Goal: Transaction & Acquisition: Subscribe to service/newsletter

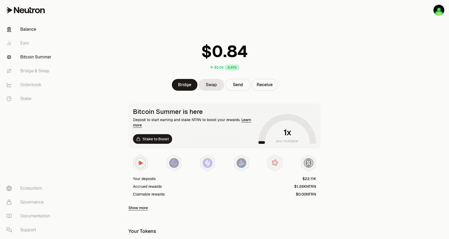
click at [39, 60] on link "Bitcoin Summer" at bounding box center [29, 57] width 55 height 14
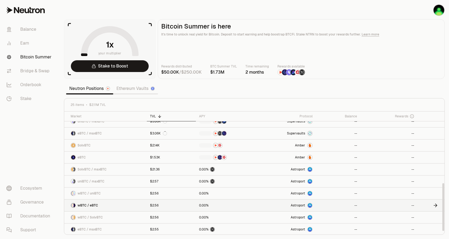
scroll to position [186, 0]
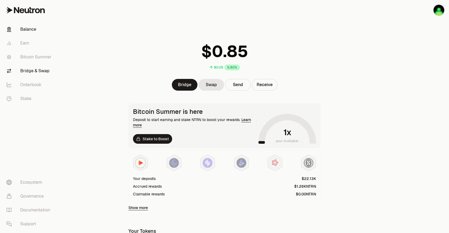
click at [38, 72] on link "Bridge & Swap" at bounding box center [29, 71] width 55 height 14
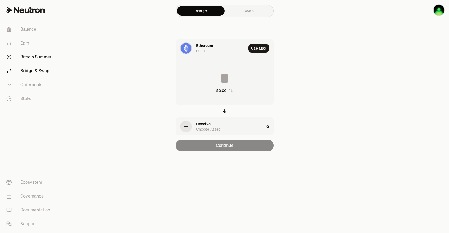
click at [36, 56] on link "Bitcoin Summer" at bounding box center [29, 57] width 55 height 14
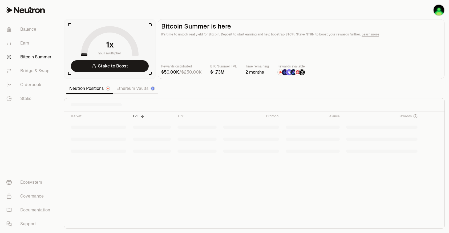
click at [36, 53] on link "Bitcoin Summer" at bounding box center [29, 57] width 55 height 14
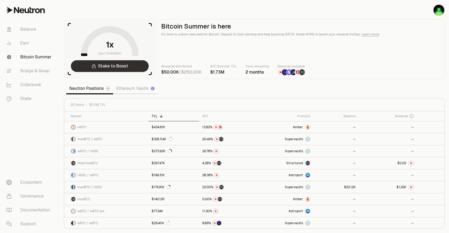
click at [124, 70] on link "Stake to Boost" at bounding box center [110, 66] width 78 height 12
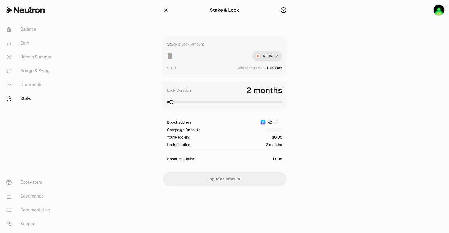
click at [282, 12] on circle "button" at bounding box center [283, 10] width 5 height 5
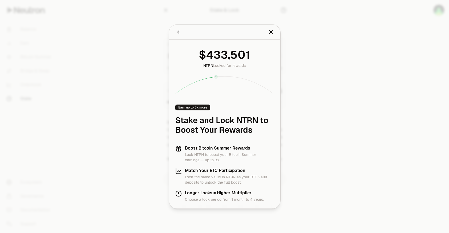
click at [271, 31] on icon "Close" at bounding box center [271, 32] width 6 height 6
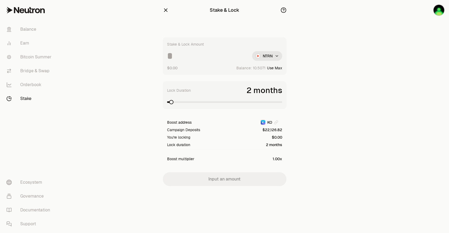
click at [184, 53] on input at bounding box center [207, 56] width 81 height 10
click at [173, 104] on span at bounding box center [171, 102] width 4 height 4
click at [204, 56] on input "*****" at bounding box center [207, 56] width 81 height 10
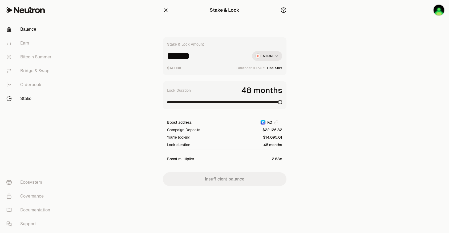
type input "******"
click at [29, 32] on link "Balance" at bounding box center [29, 29] width 55 height 14
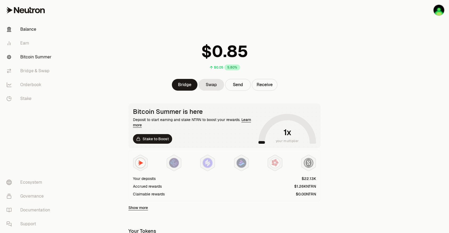
click at [30, 58] on link "Bitcoin Summer" at bounding box center [29, 57] width 55 height 14
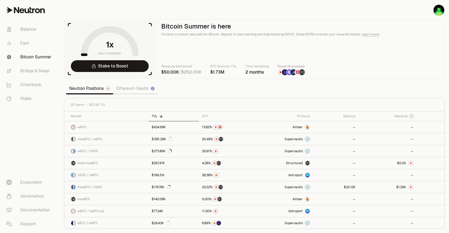
click at [366, 32] on link "Learn more" at bounding box center [371, 34] width 18 height 4
